Goal: Information Seeking & Learning: Find specific fact

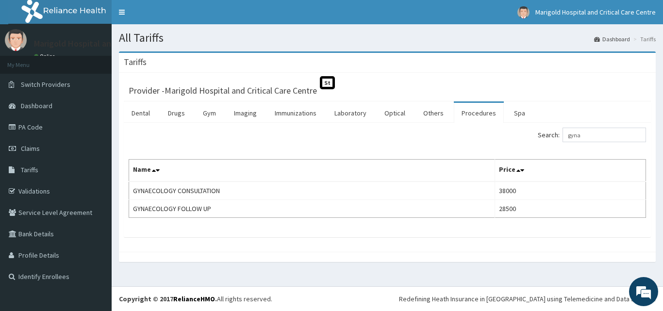
click at [607, 130] on input "gyna" at bounding box center [605, 135] width 84 height 15
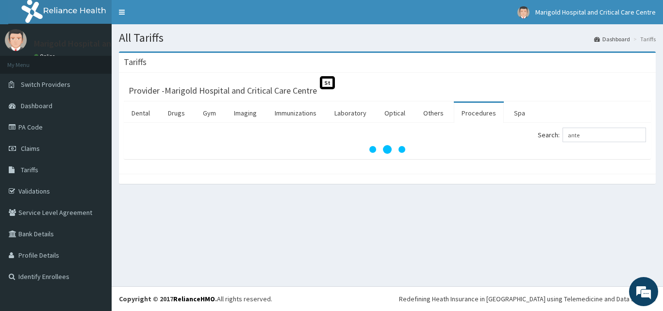
type input "ante"
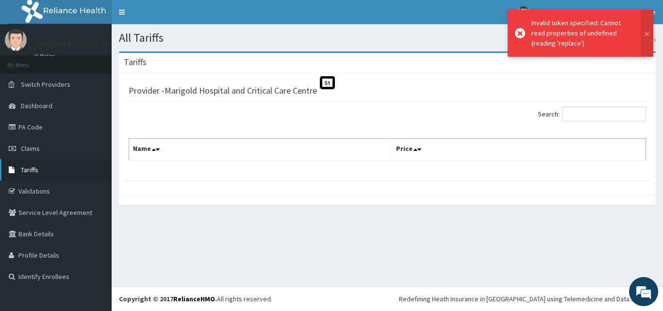
click at [27, 169] on span "Tariffs" at bounding box center [29, 170] width 17 height 9
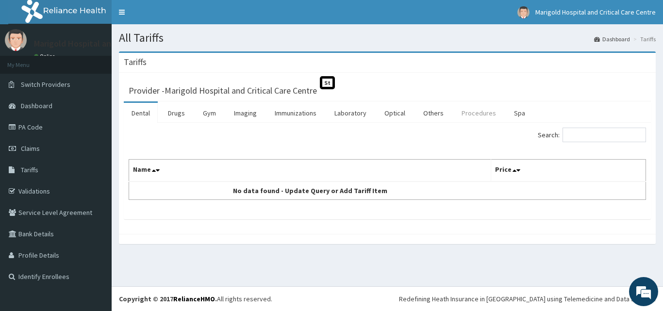
click at [474, 117] on link "Procedures" at bounding box center [479, 113] width 50 height 20
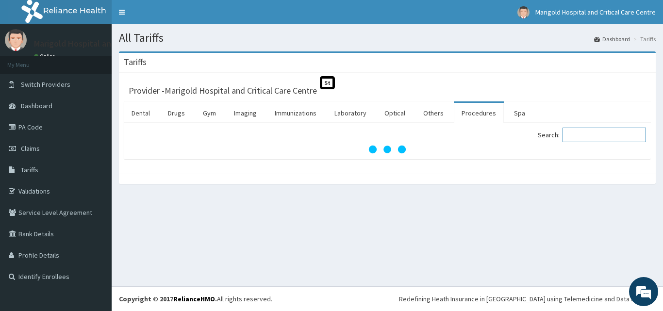
click at [612, 136] on input "Search:" at bounding box center [605, 135] width 84 height 15
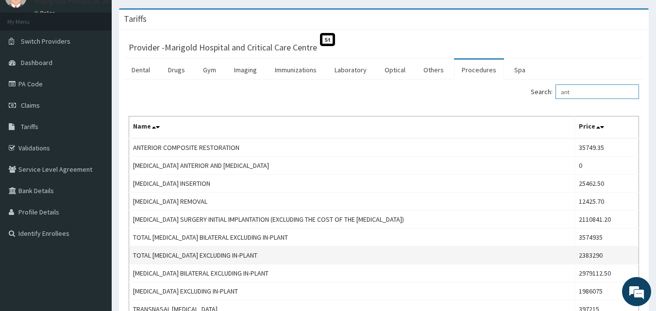
scroll to position [39, 0]
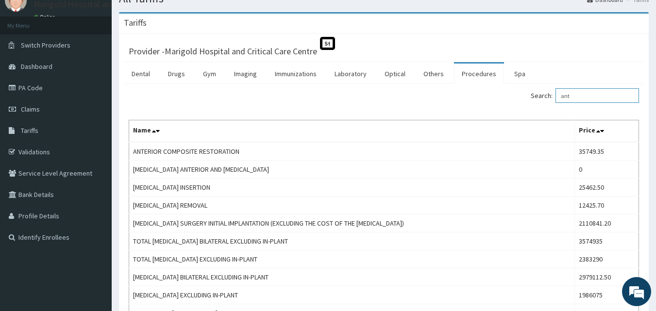
click at [598, 100] on input "ant" at bounding box center [597, 95] width 84 height 15
click at [596, 99] on input "ant" at bounding box center [597, 95] width 84 height 15
click at [593, 100] on input "ant" at bounding box center [597, 95] width 84 height 15
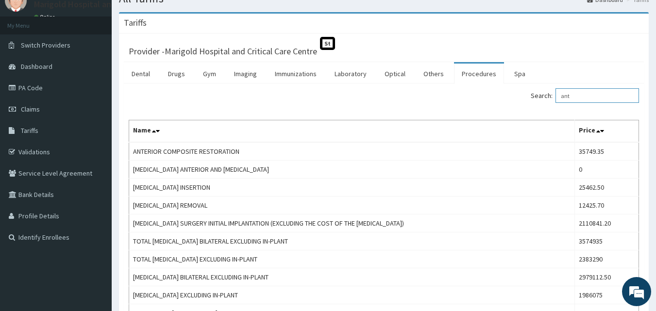
click at [590, 100] on input "ant" at bounding box center [597, 95] width 84 height 15
click at [584, 93] on input "ant" at bounding box center [597, 95] width 84 height 15
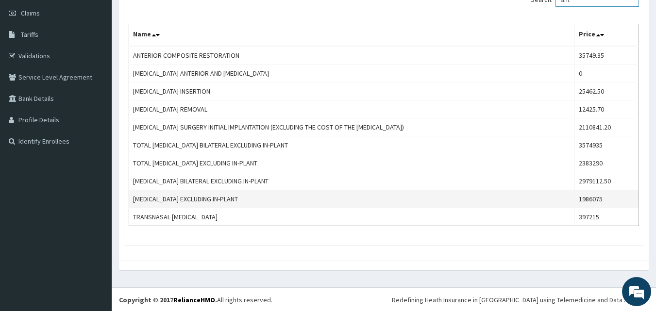
scroll to position [136, 0]
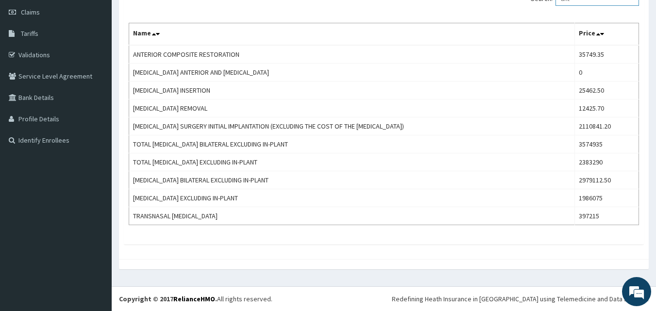
type input "ant"
